Goal: Check status: Check status

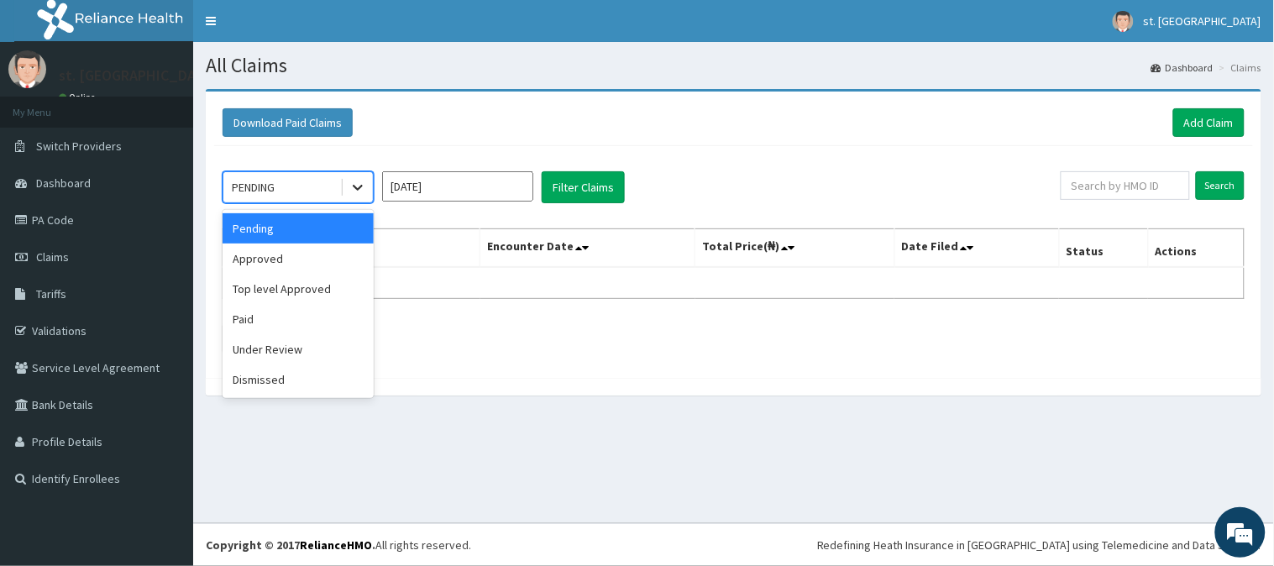
click at [358, 186] on icon at bounding box center [357, 187] width 17 height 17
click at [287, 254] on div "Approved" at bounding box center [297, 258] width 151 height 30
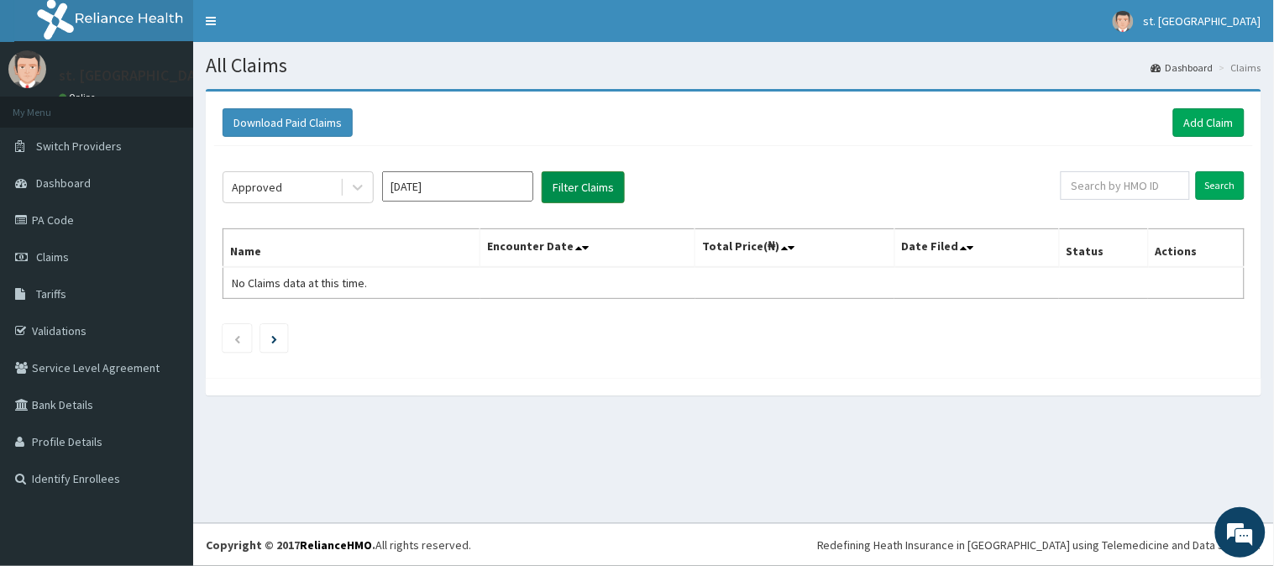
click at [580, 190] on button "Filter Claims" at bounding box center [582, 187] width 83 height 32
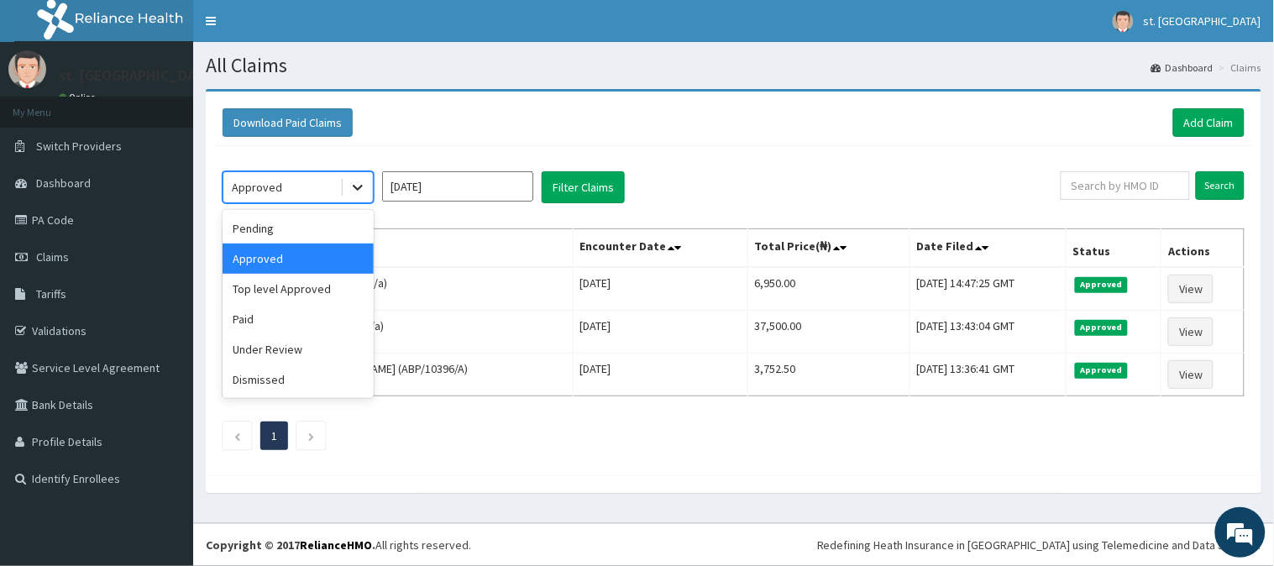
click at [357, 190] on icon at bounding box center [358, 189] width 10 height 6
click at [278, 287] on div "Top level Approved" at bounding box center [297, 289] width 151 height 30
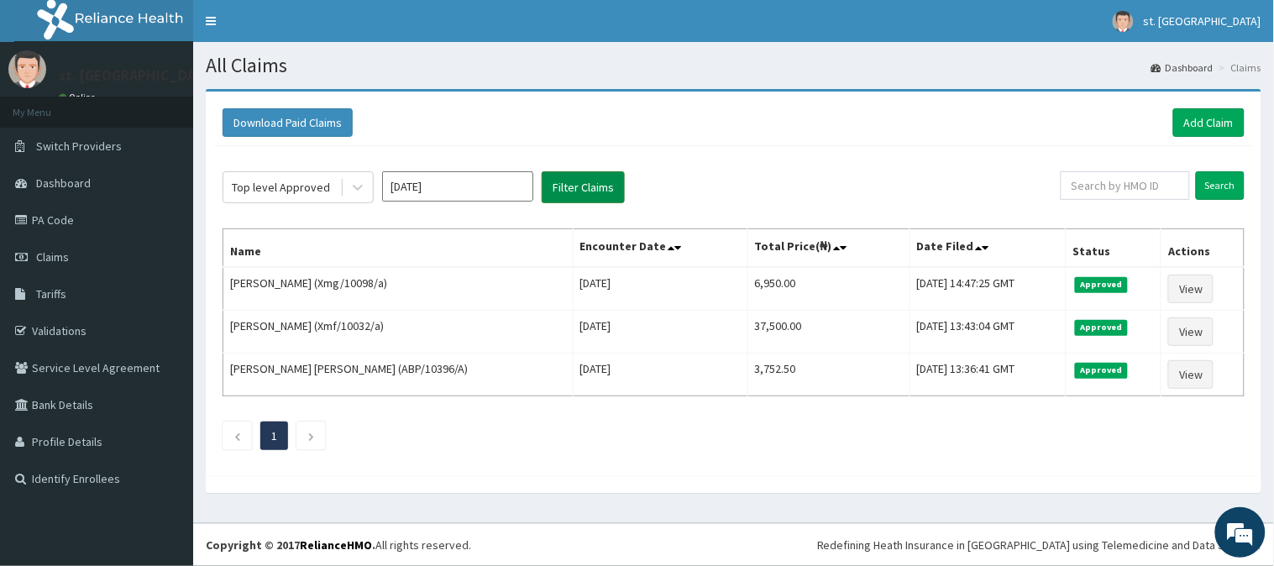
click at [571, 186] on button "Filter Claims" at bounding box center [582, 187] width 83 height 32
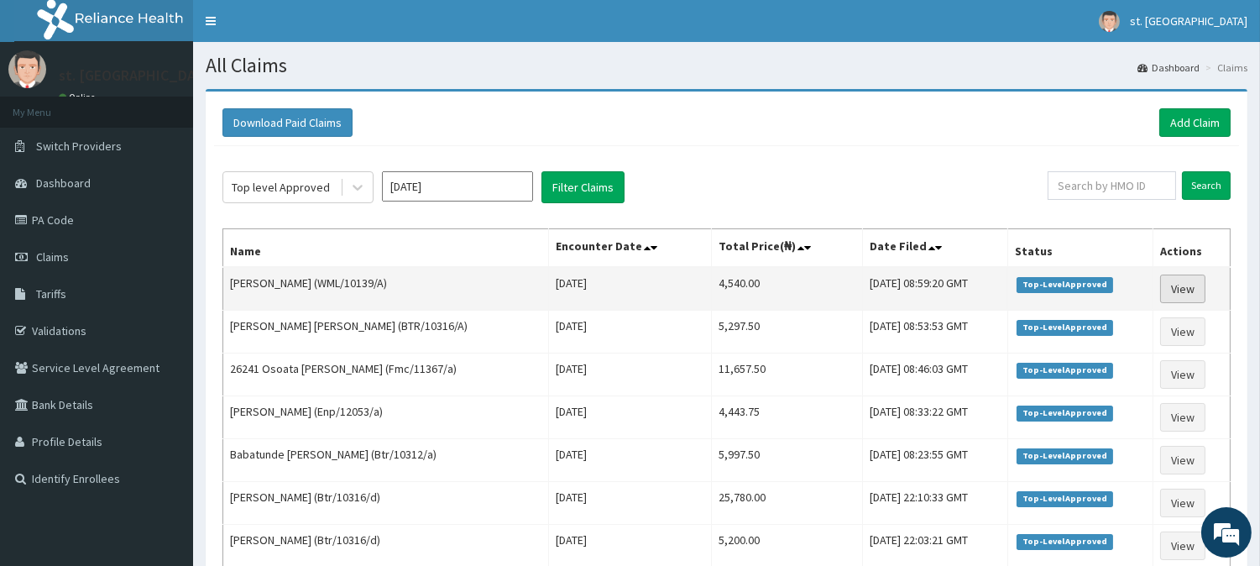
click at [1185, 287] on link "View" at bounding box center [1182, 289] width 45 height 29
